Goal: Check status

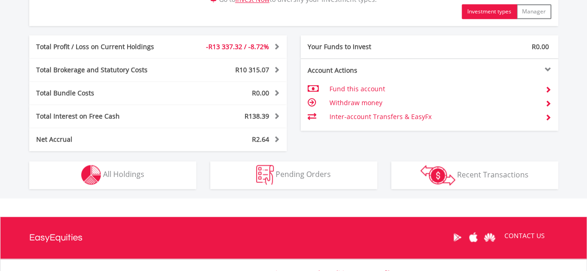
scroll to position [474, 0]
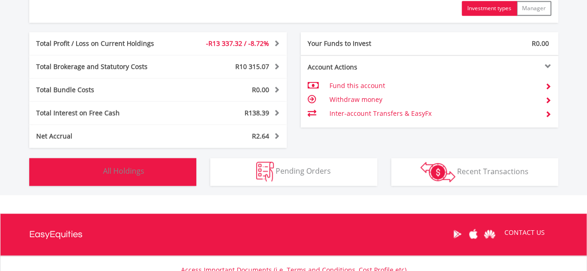
click at [137, 167] on span "All Holdings" at bounding box center [123, 171] width 41 height 10
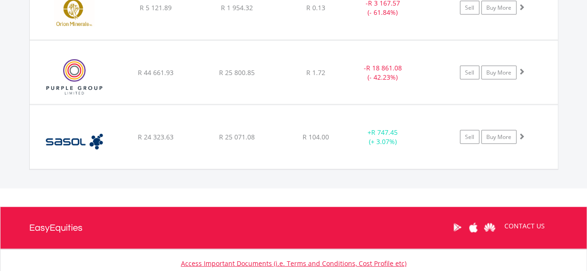
scroll to position [937, 0]
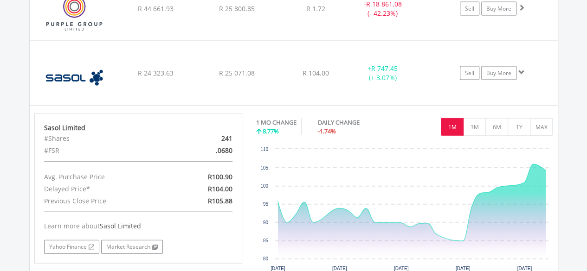
scroll to position [1035, 0]
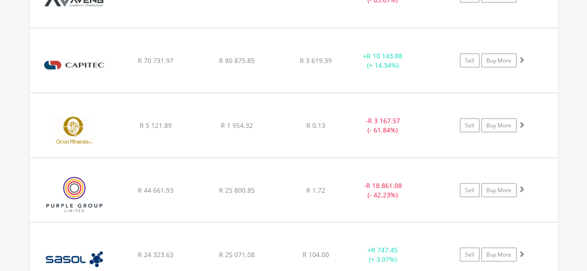
scroll to position [817, 0]
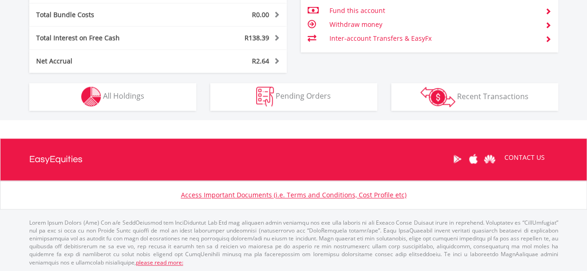
scroll to position [89, 176]
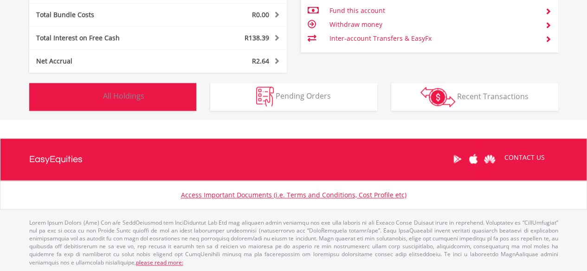
click at [135, 96] on span "All Holdings" at bounding box center [123, 96] width 41 height 10
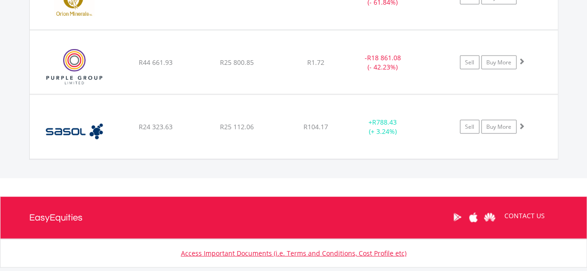
scroll to position [936, 0]
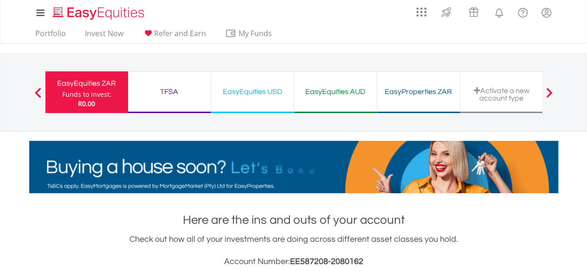
scroll to position [89, 176]
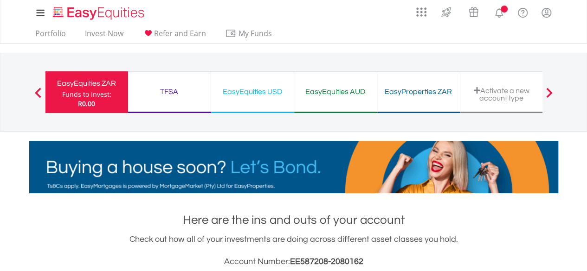
scroll to position [89, 176]
